Goal: Information Seeking & Learning: Learn about a topic

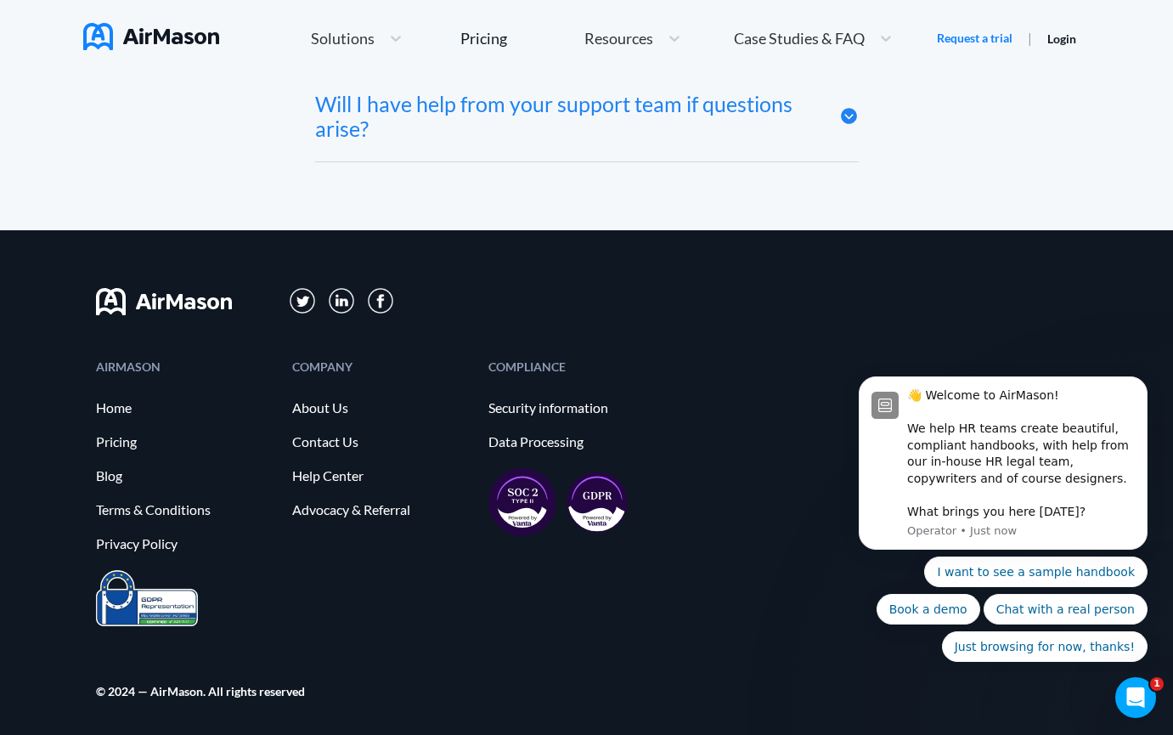
scroll to position [9252, 0]
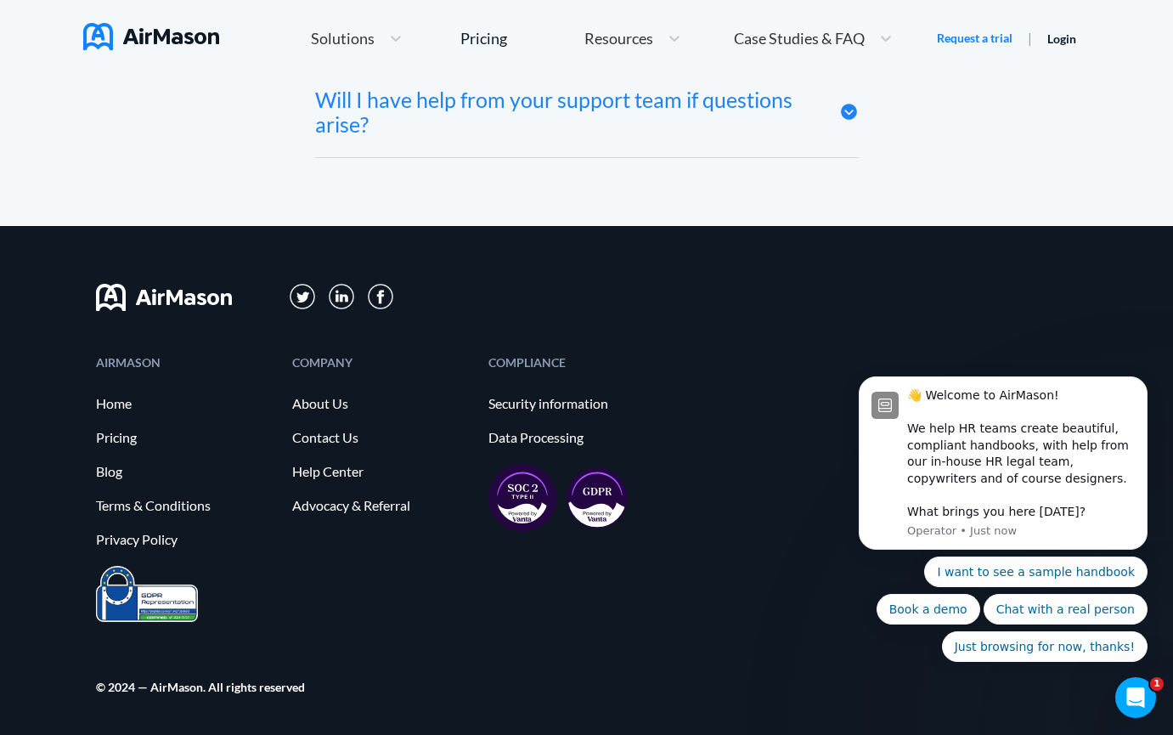
click at [335, 412] on div "COMPANY About Us Contact Us Help Center Advocacy & Referral" at bounding box center [381, 461] width 179 height 209
click at [332, 408] on link "About Us" at bounding box center [381, 403] width 179 height 15
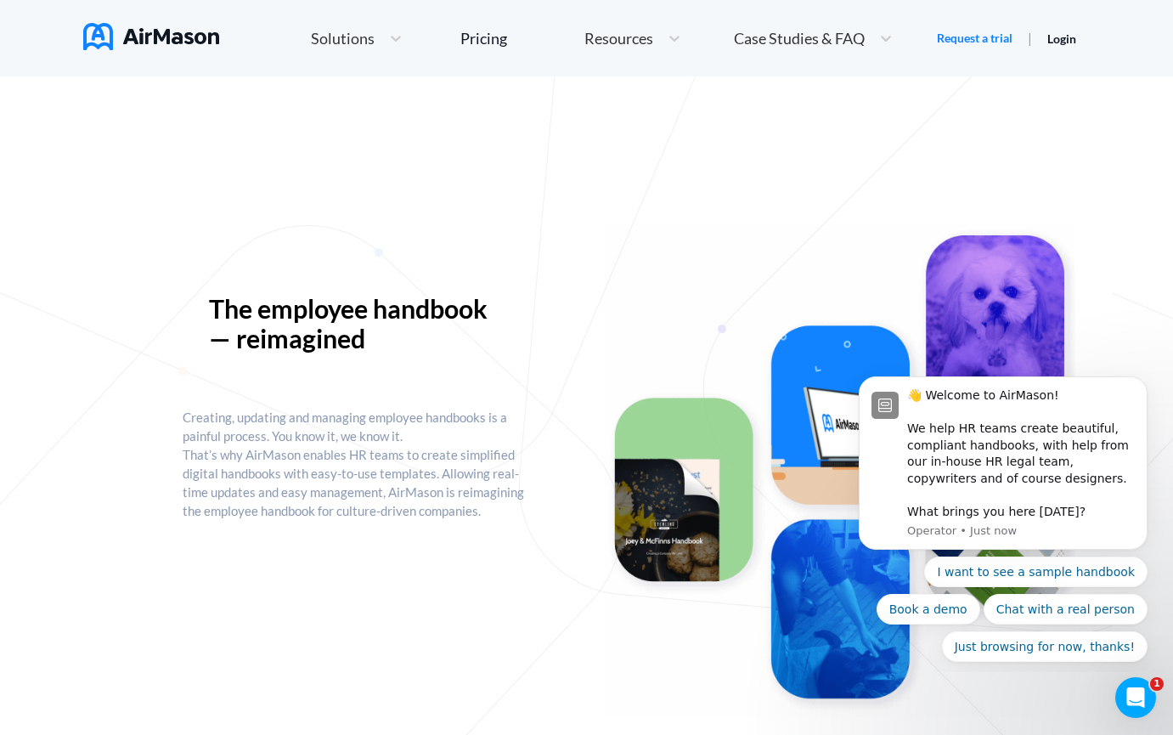
click at [358, 46] on div "Solutions" at bounding box center [341, 38] width 78 height 21
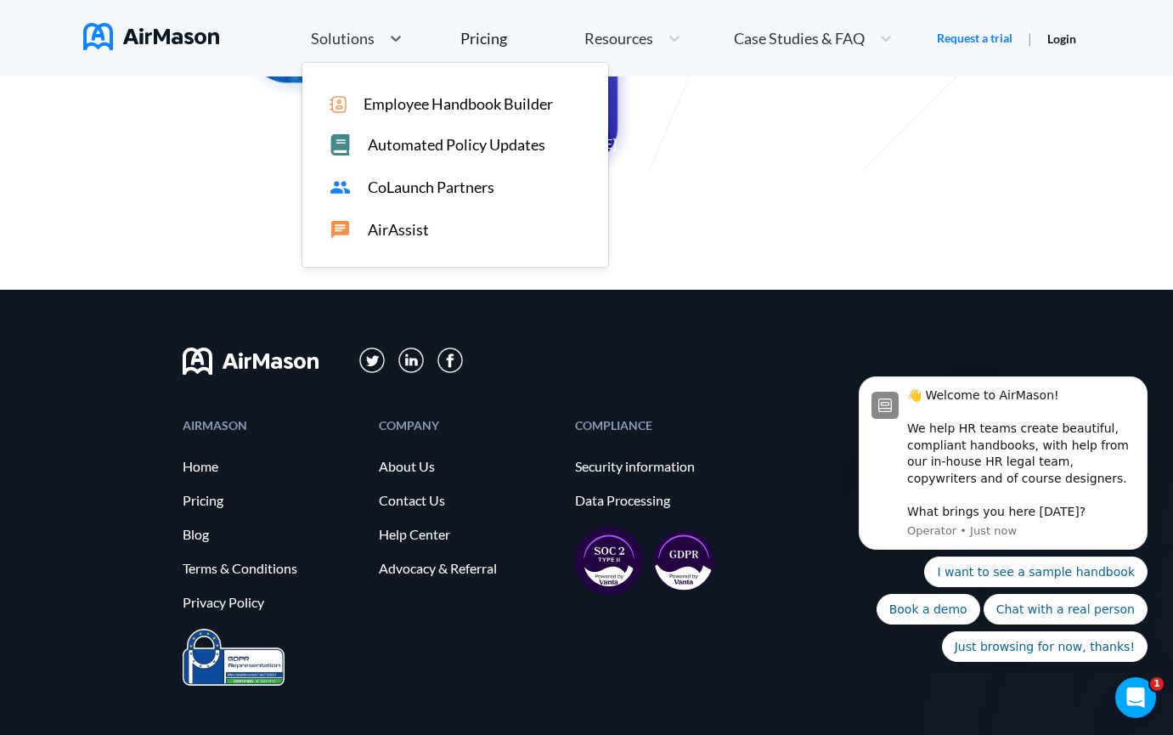
scroll to position [1792, 0]
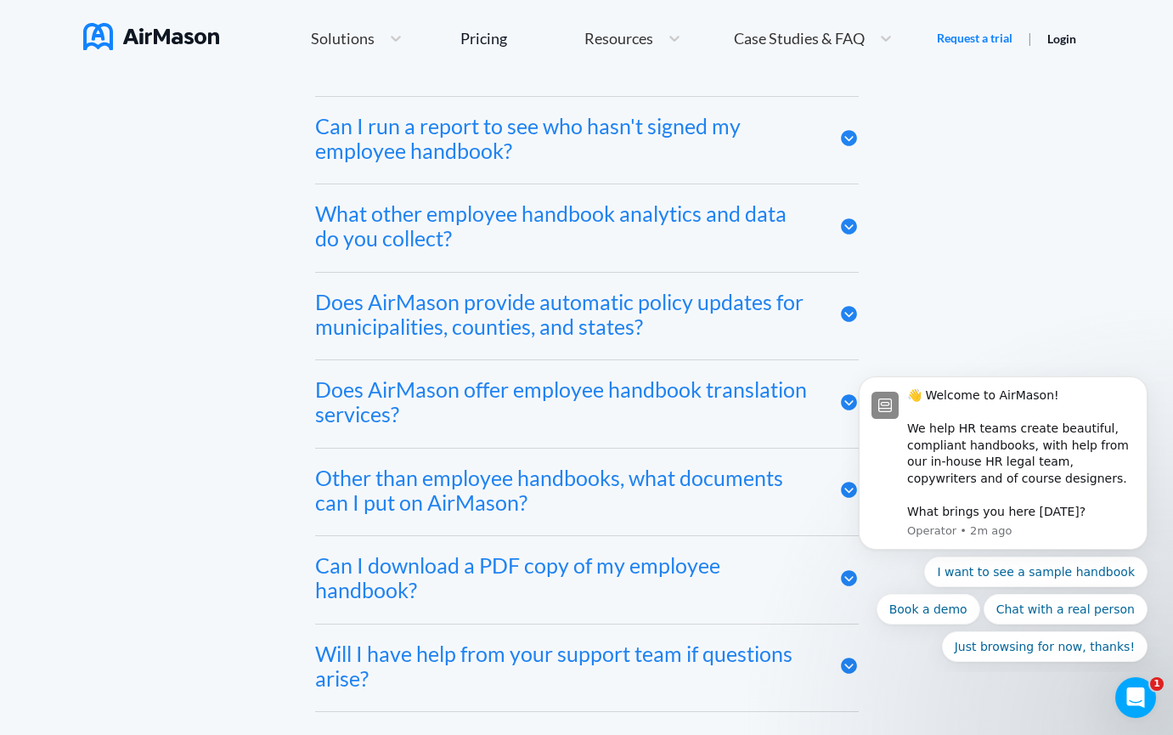
scroll to position [9252, 0]
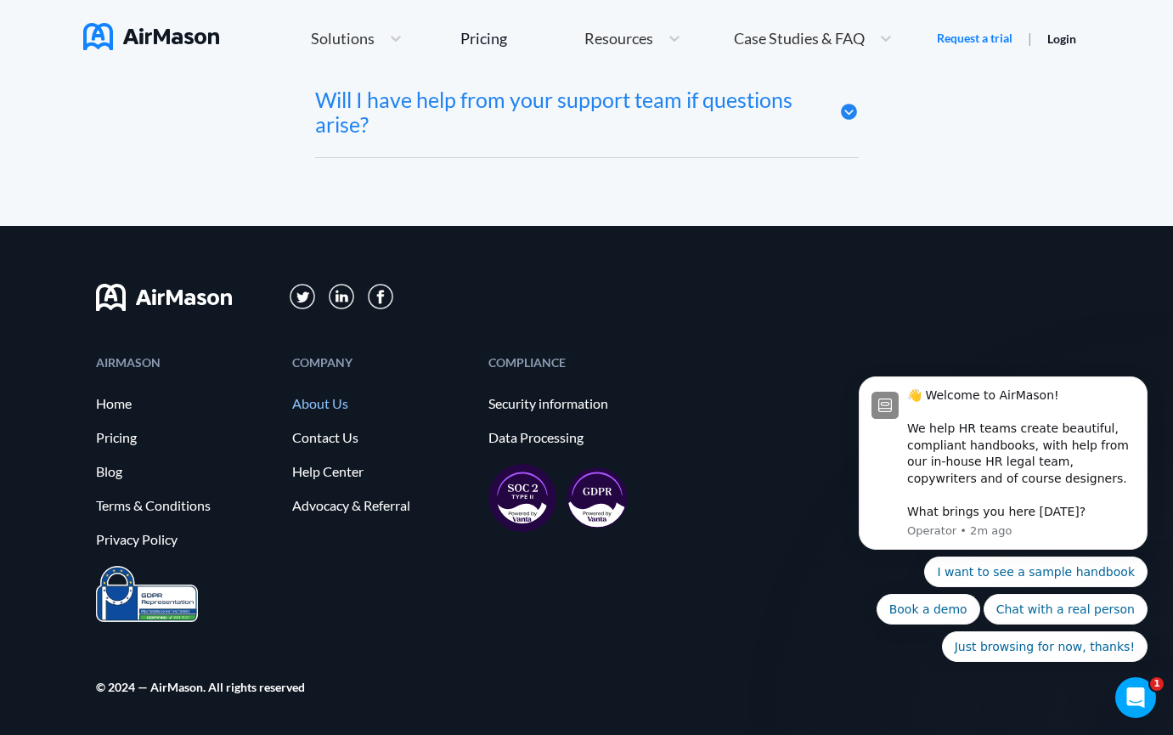
click at [332, 404] on link "About Us" at bounding box center [381, 403] width 179 height 15
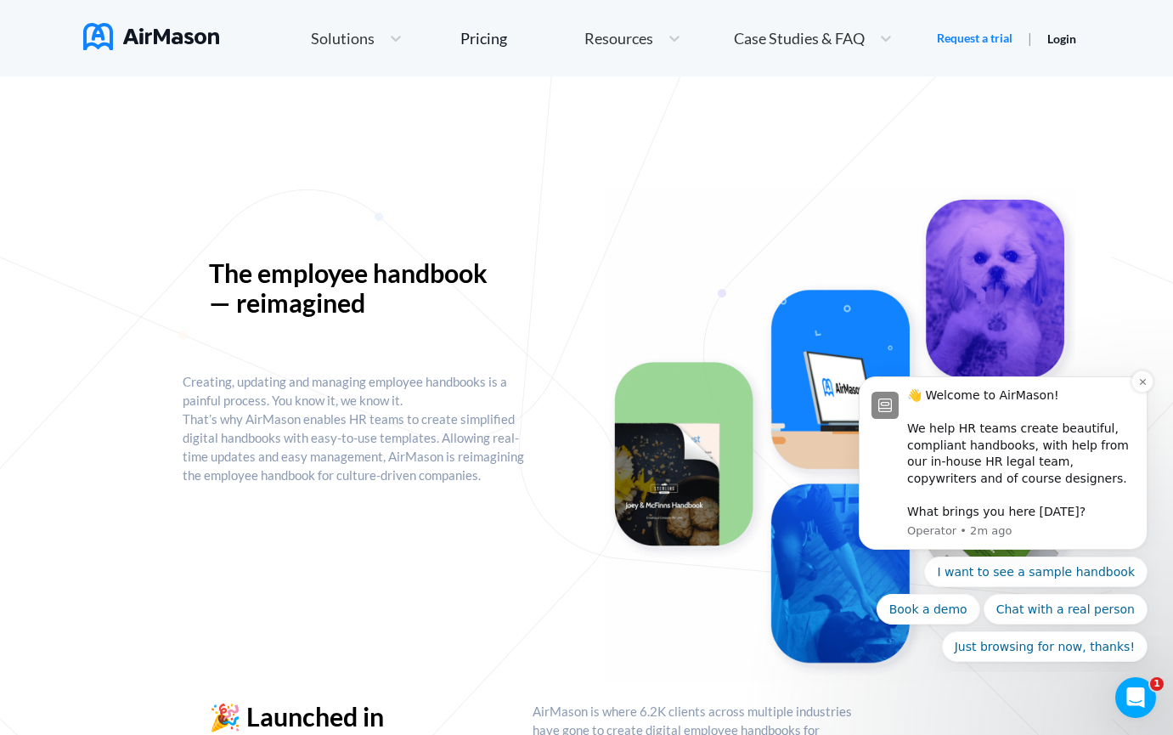
scroll to position [75, 0]
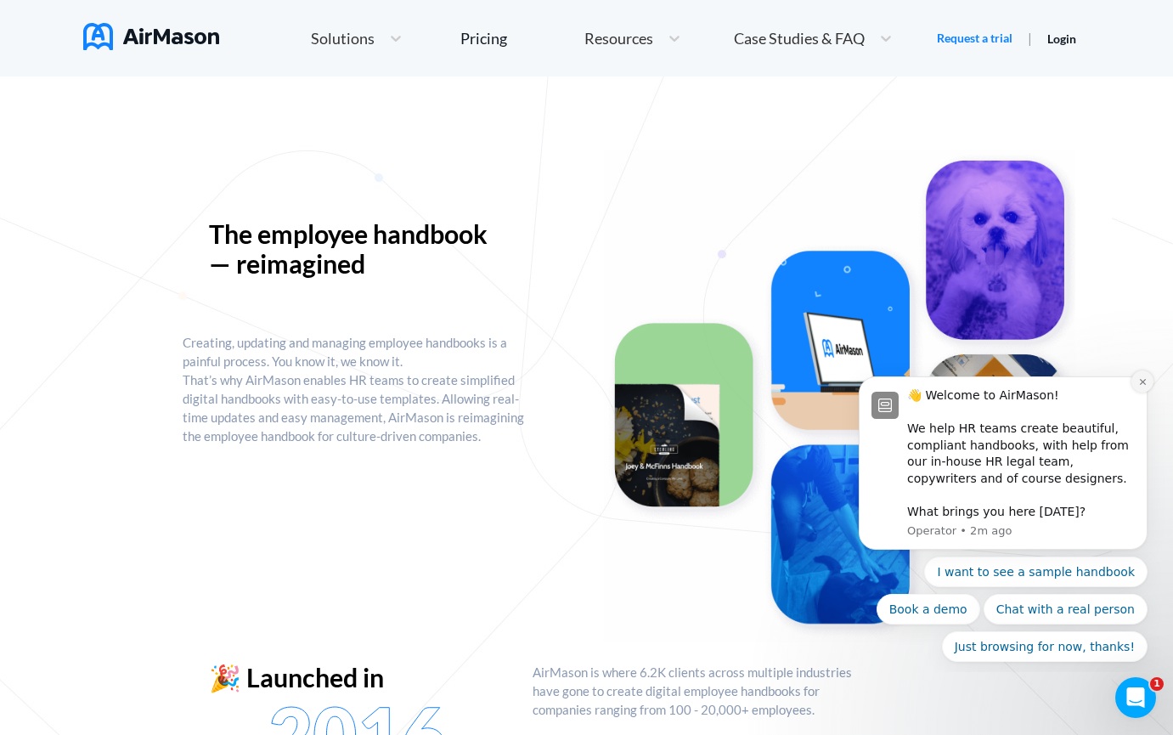
click at [1139, 383] on icon "Dismiss notification" at bounding box center [1142, 381] width 9 height 9
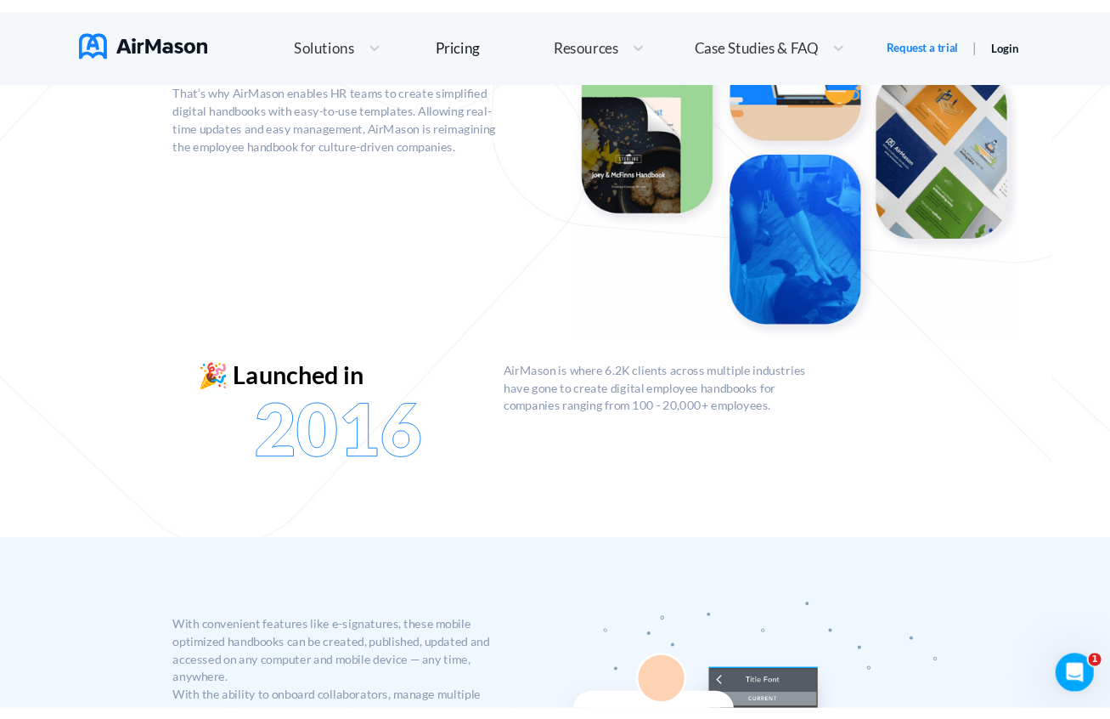
scroll to position [374, 0]
